Goal: Transaction & Acquisition: Purchase product/service

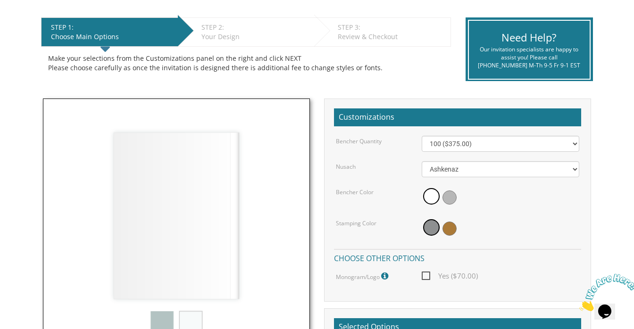
scroll to position [242, 0]
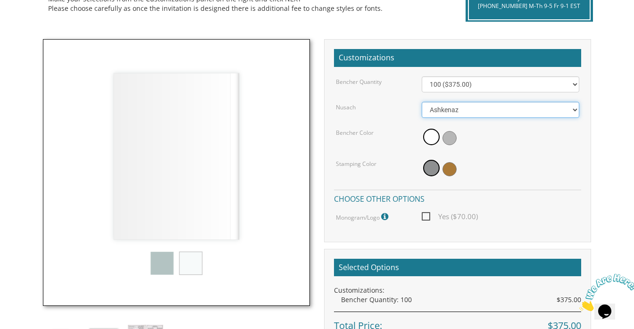
click at [461, 112] on select "Ashkenaz [PERSON_NAME]" at bounding box center [501, 110] width 158 height 16
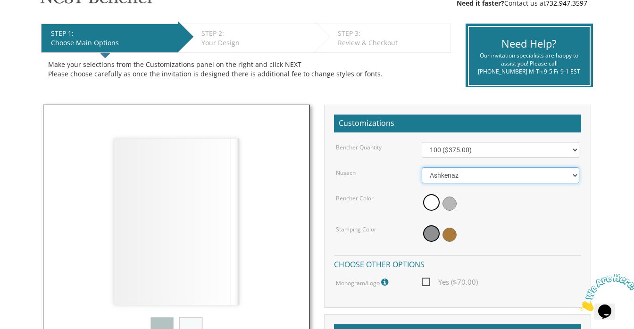
scroll to position [0, 0]
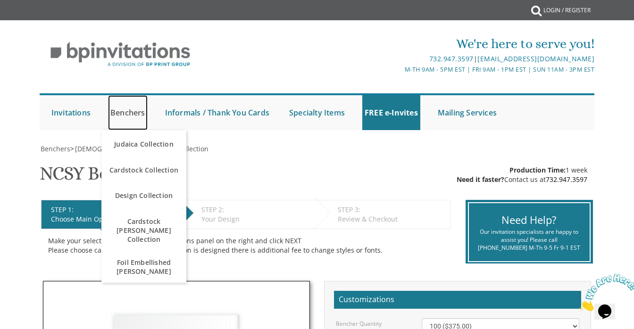
click at [138, 110] on link "Benchers" at bounding box center [128, 112] width 40 height 35
click at [130, 113] on link "Benchers" at bounding box center [128, 112] width 40 height 35
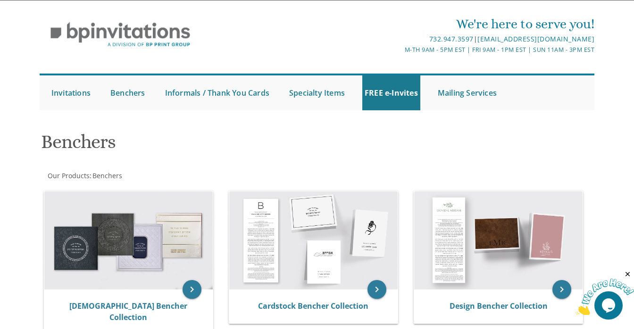
scroll to position [38, 0]
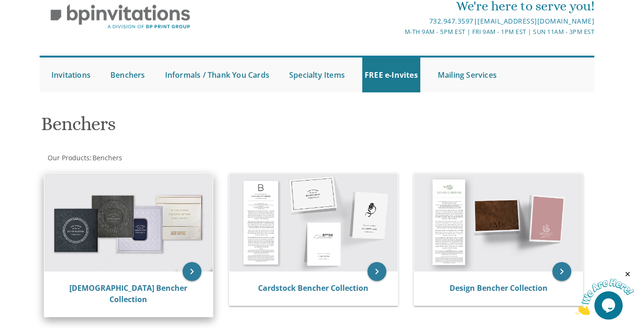
click at [137, 253] on img at bounding box center [128, 223] width 168 height 99
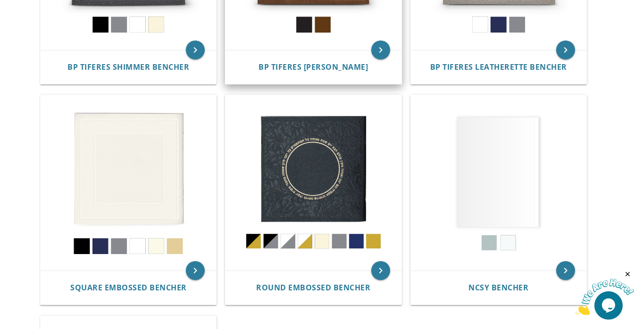
scroll to position [343, 0]
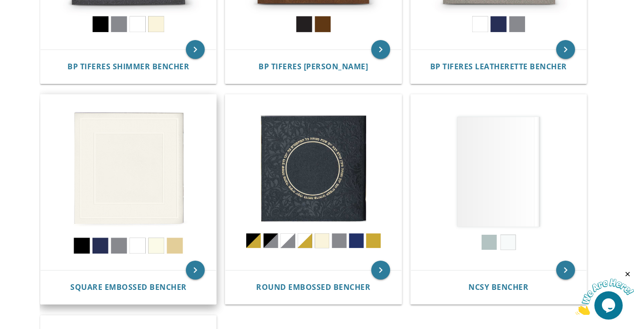
click at [148, 178] on img at bounding box center [129, 183] width 176 height 176
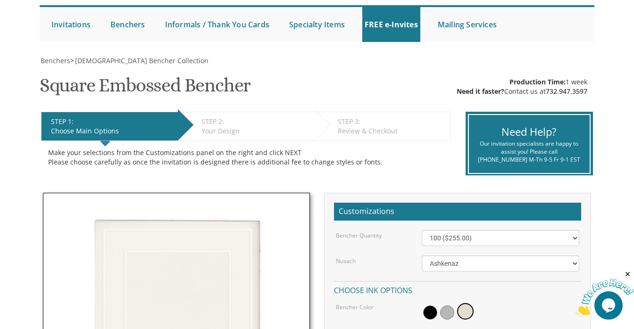
scroll to position [156, 0]
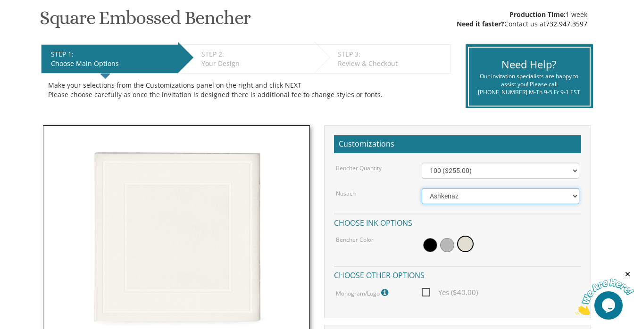
click at [486, 195] on select "Ashkenaz [PERSON_NAME]" at bounding box center [501, 196] width 158 height 16
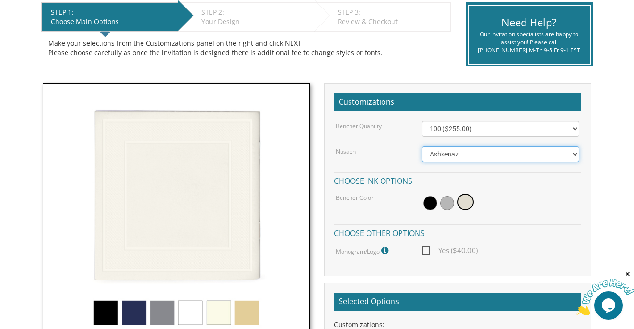
scroll to position [199, 0]
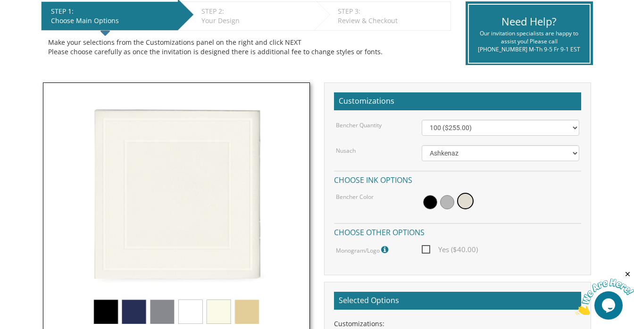
click at [424, 252] on span "Yes ($40.00)" at bounding box center [450, 250] width 56 height 12
click at [424, 252] on input "Yes ($40.00)" at bounding box center [425, 249] width 6 height 6
checkbox input "true"
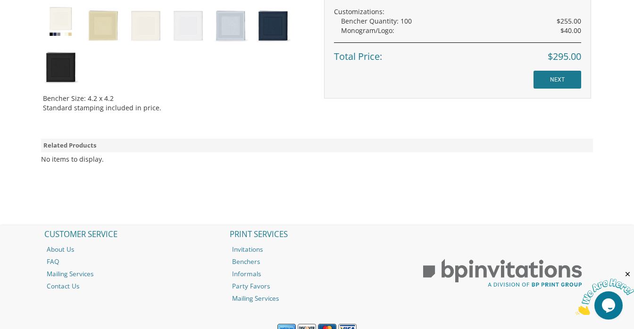
scroll to position [578, 0]
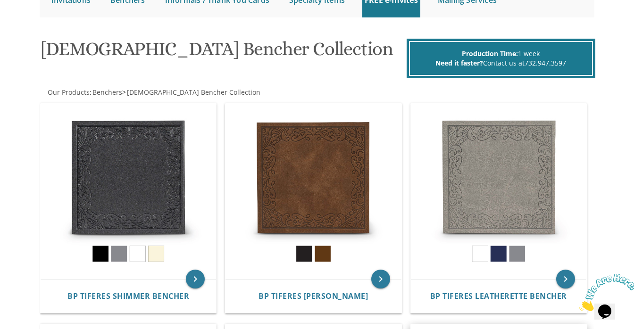
scroll to position [74, 0]
